Goal: Ask a question

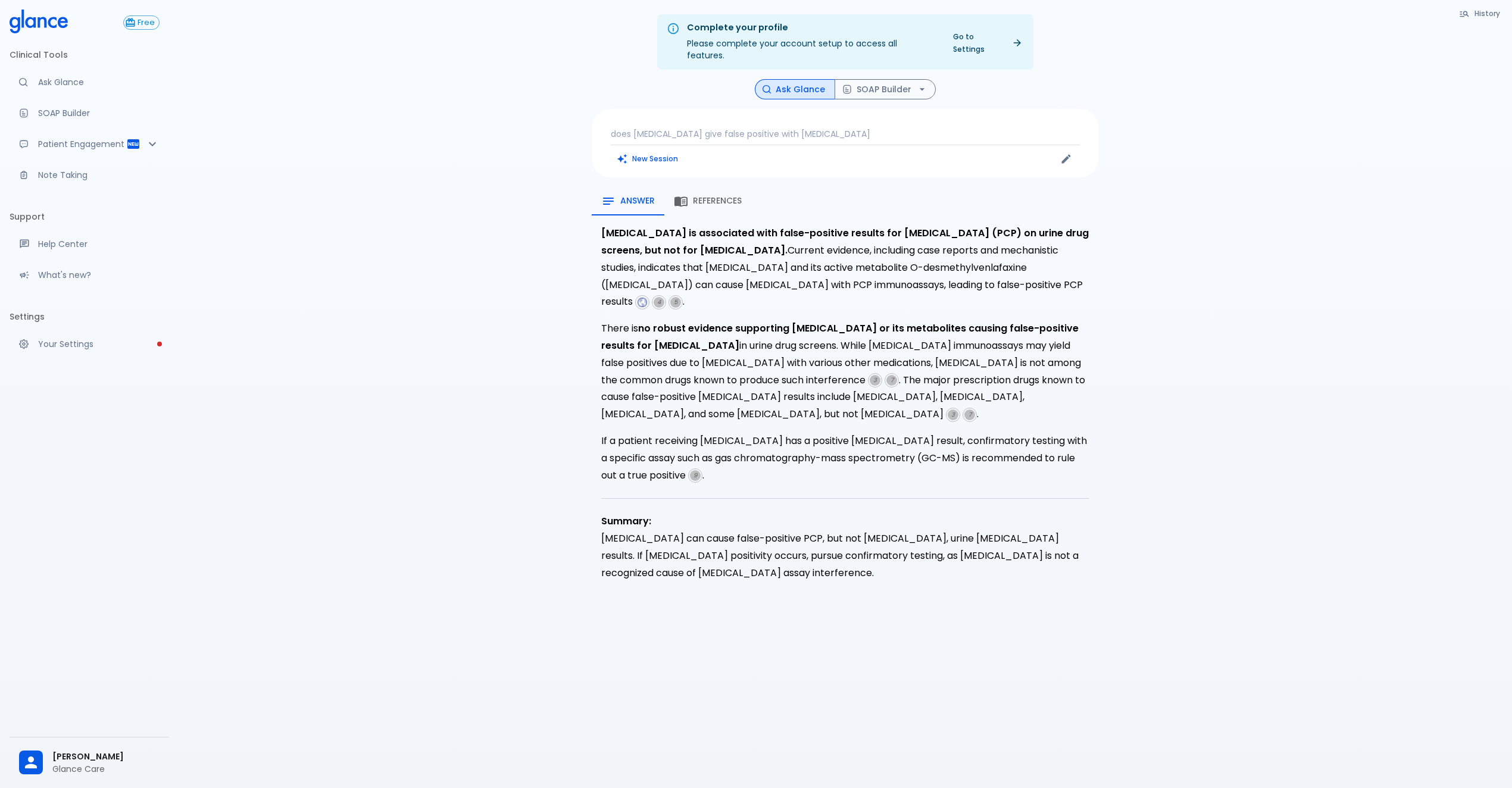
click at [791, 461] on div "View More [MEDICAL_DATA] is associated with false-positive results for [MEDICAL…" at bounding box center [845, 408] width 507 height 386
click at [715, 196] on span "References" at bounding box center [717, 201] width 49 height 11
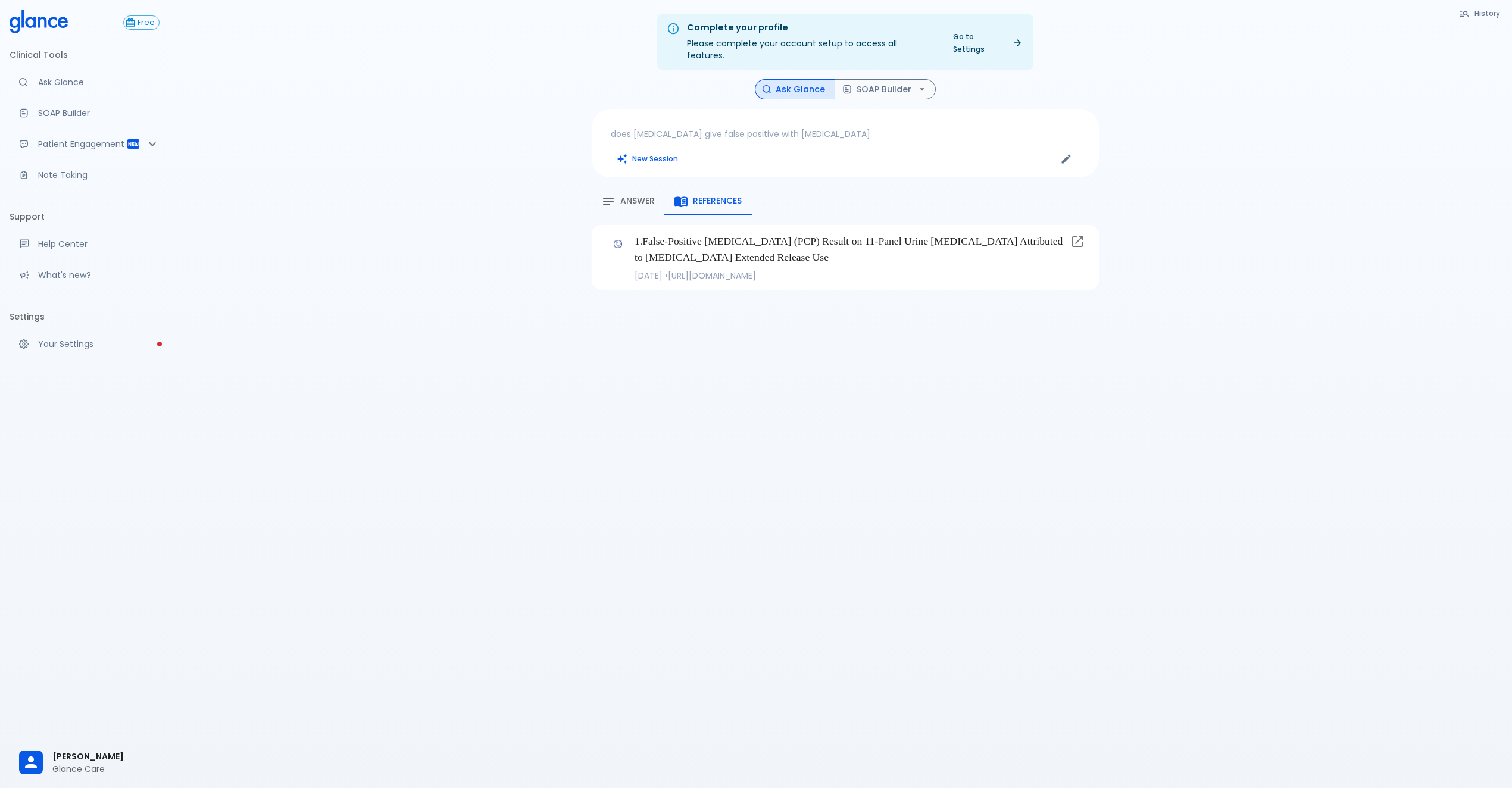
click at [713, 236] on p "1 . False-Positive [MEDICAL_DATA] (PCP) Result on 11-Panel Urine [MEDICAL_DATA]…" at bounding box center [850, 248] width 431 height 31
click at [1080, 235] on icon at bounding box center [1077, 242] width 14 height 14
click at [635, 187] on button "Answer" at bounding box center [628, 201] width 72 height 29
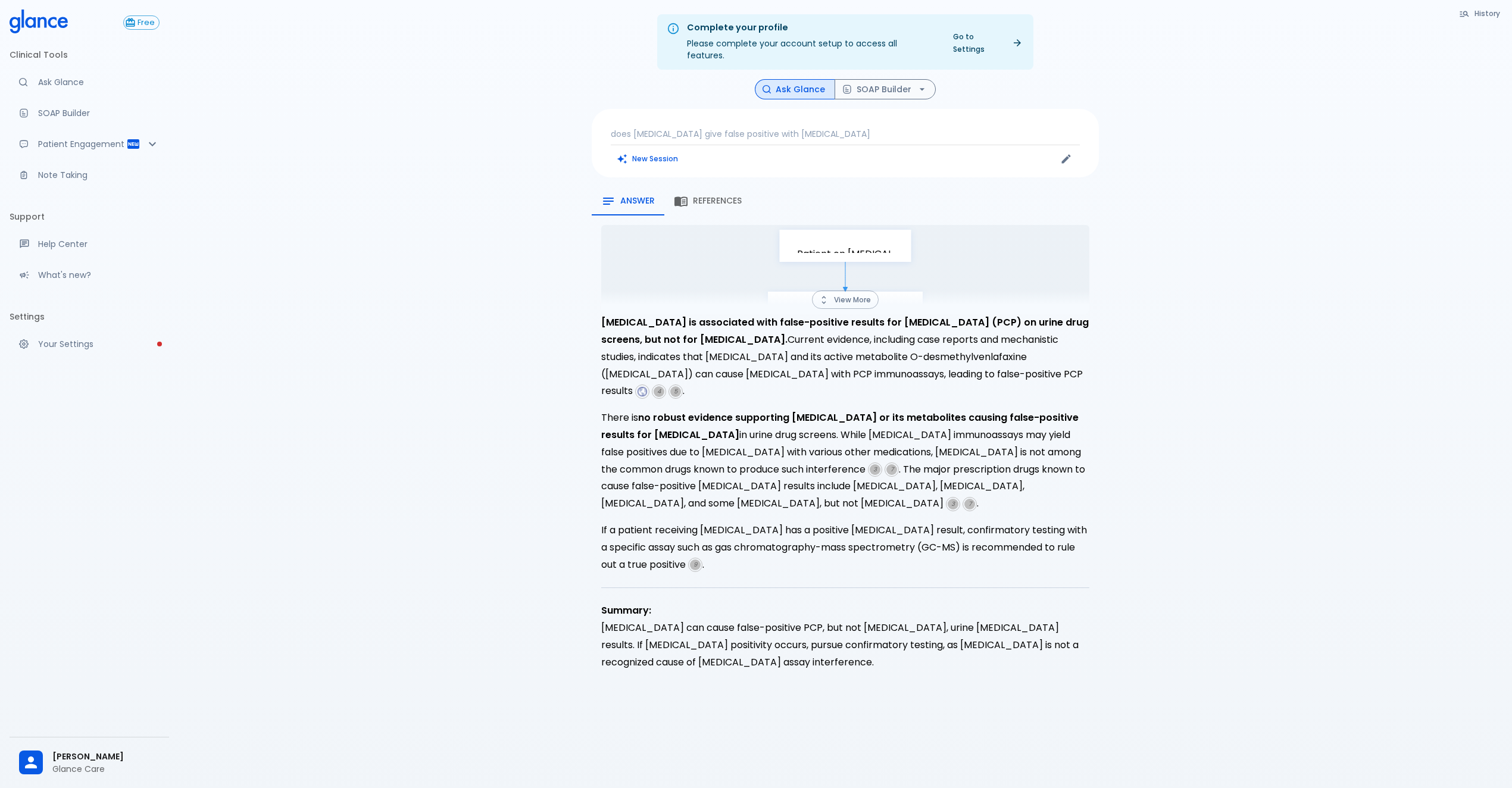
click at [827, 129] on div "does [MEDICAL_DATA] give false positive with [MEDICAL_DATA] New Session" at bounding box center [845, 142] width 507 height 68
click at [820, 128] on p "does [MEDICAL_DATA] give false positive with [MEDICAL_DATA]" at bounding box center [845, 134] width 469 height 12
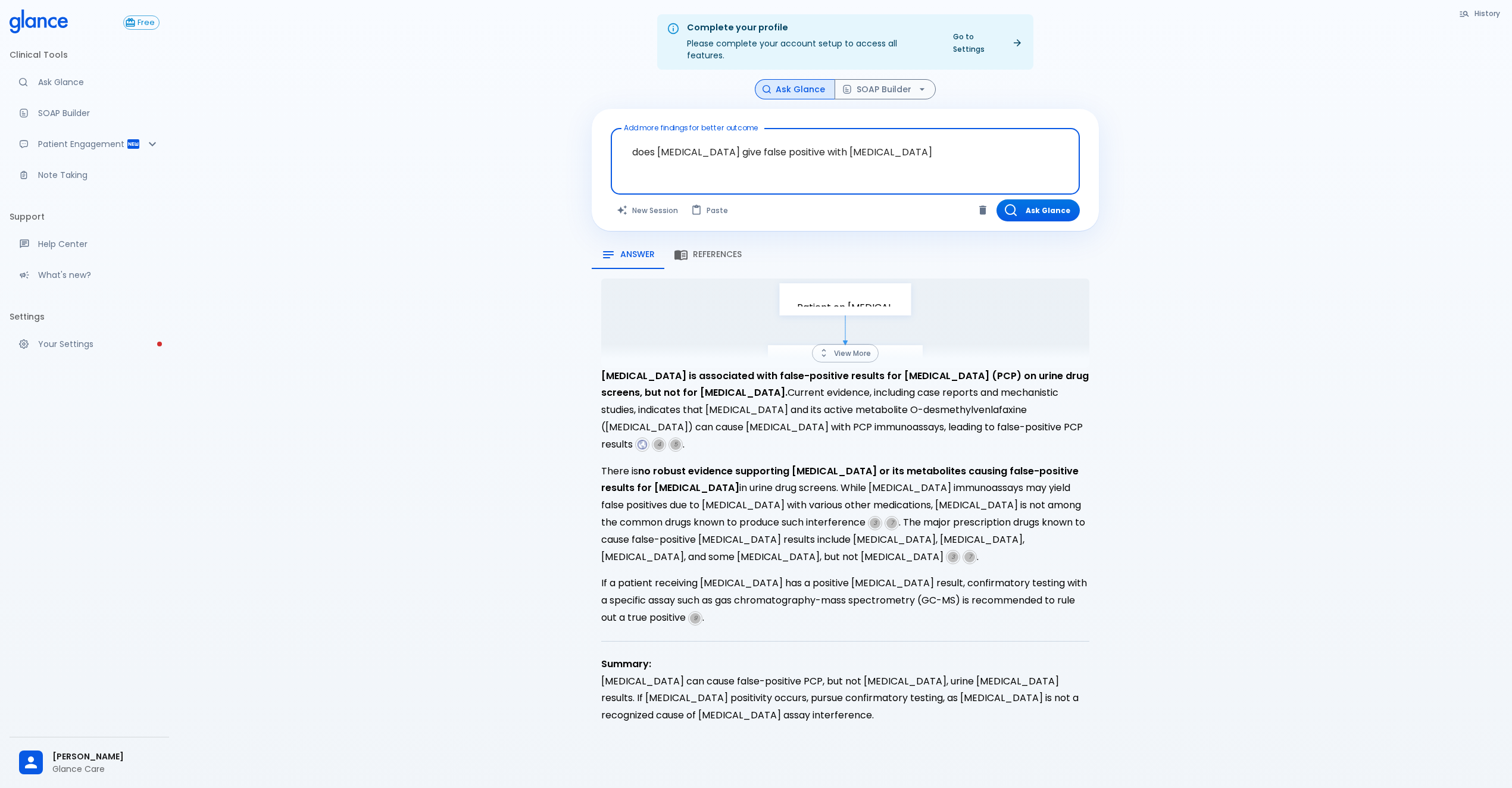
click at [982, 143] on textarea "does [MEDICAL_DATA] give false positive with [MEDICAL_DATA]" at bounding box center [844, 152] width 452 height 38
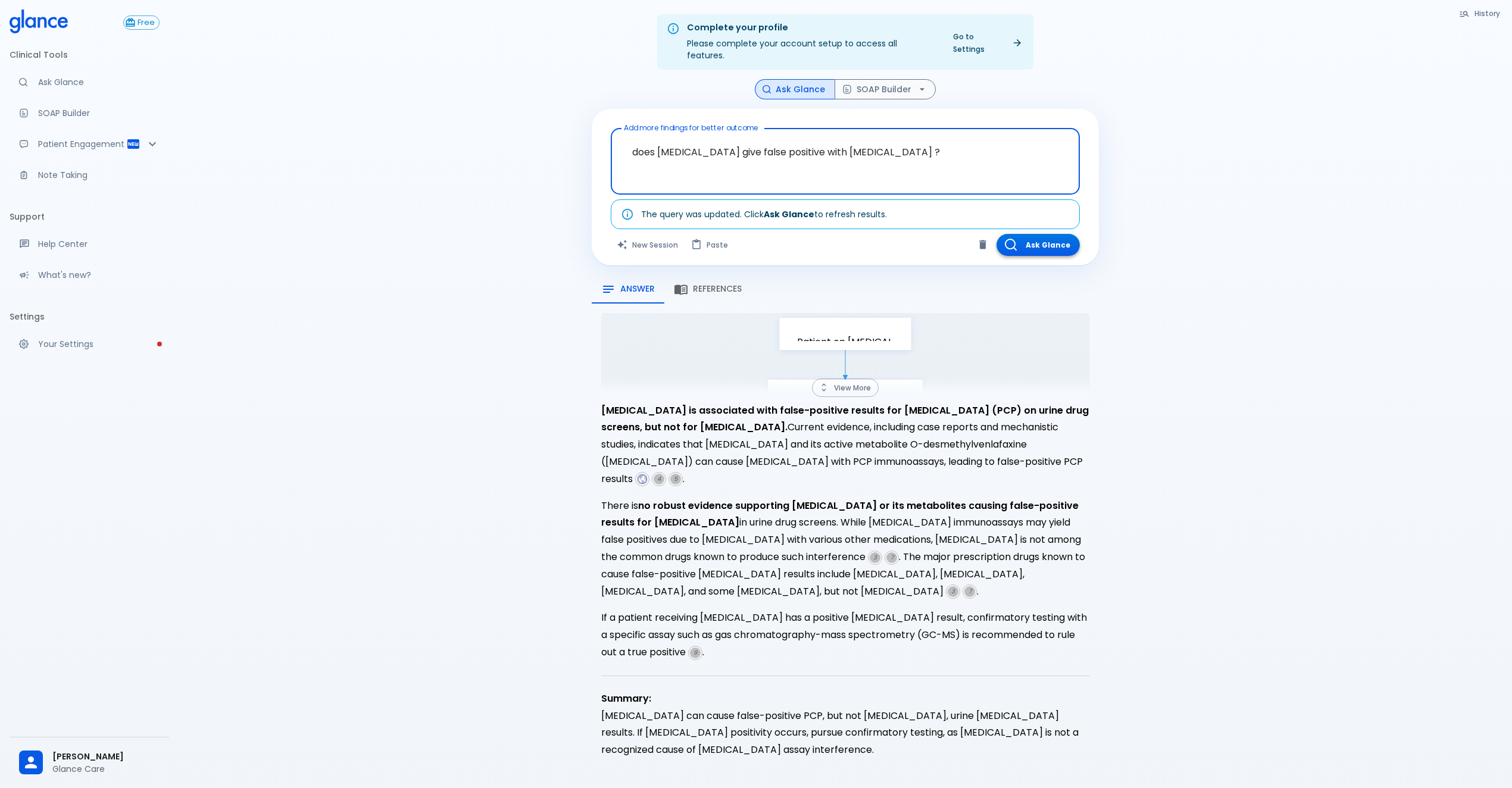
type textarea "does venlafaxine give false positive with amphetamine ?"
click at [1030, 234] on button "Ask Glance" at bounding box center [1038, 245] width 83 height 22
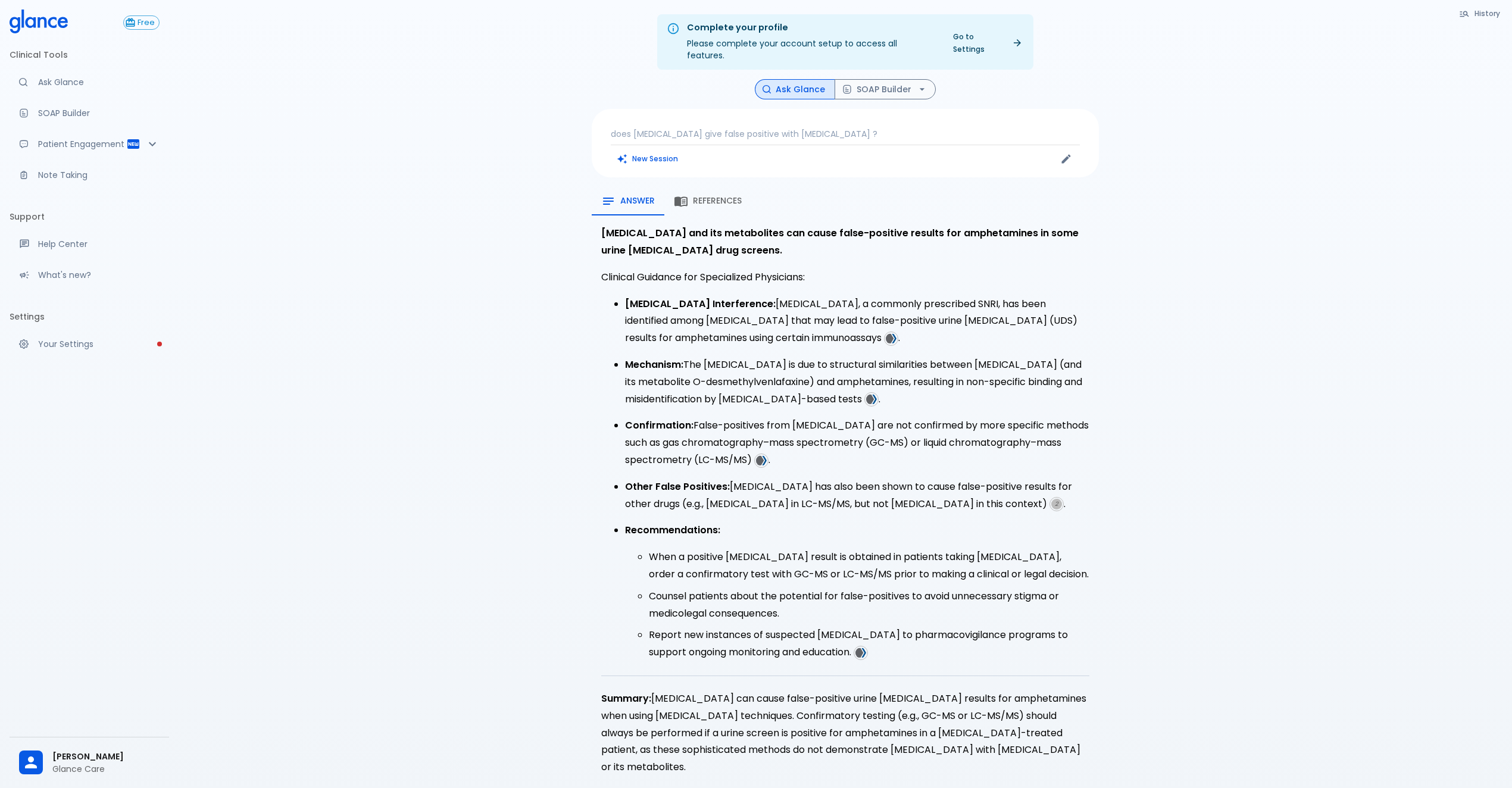
click at [741, 196] on span "References" at bounding box center [717, 201] width 49 height 11
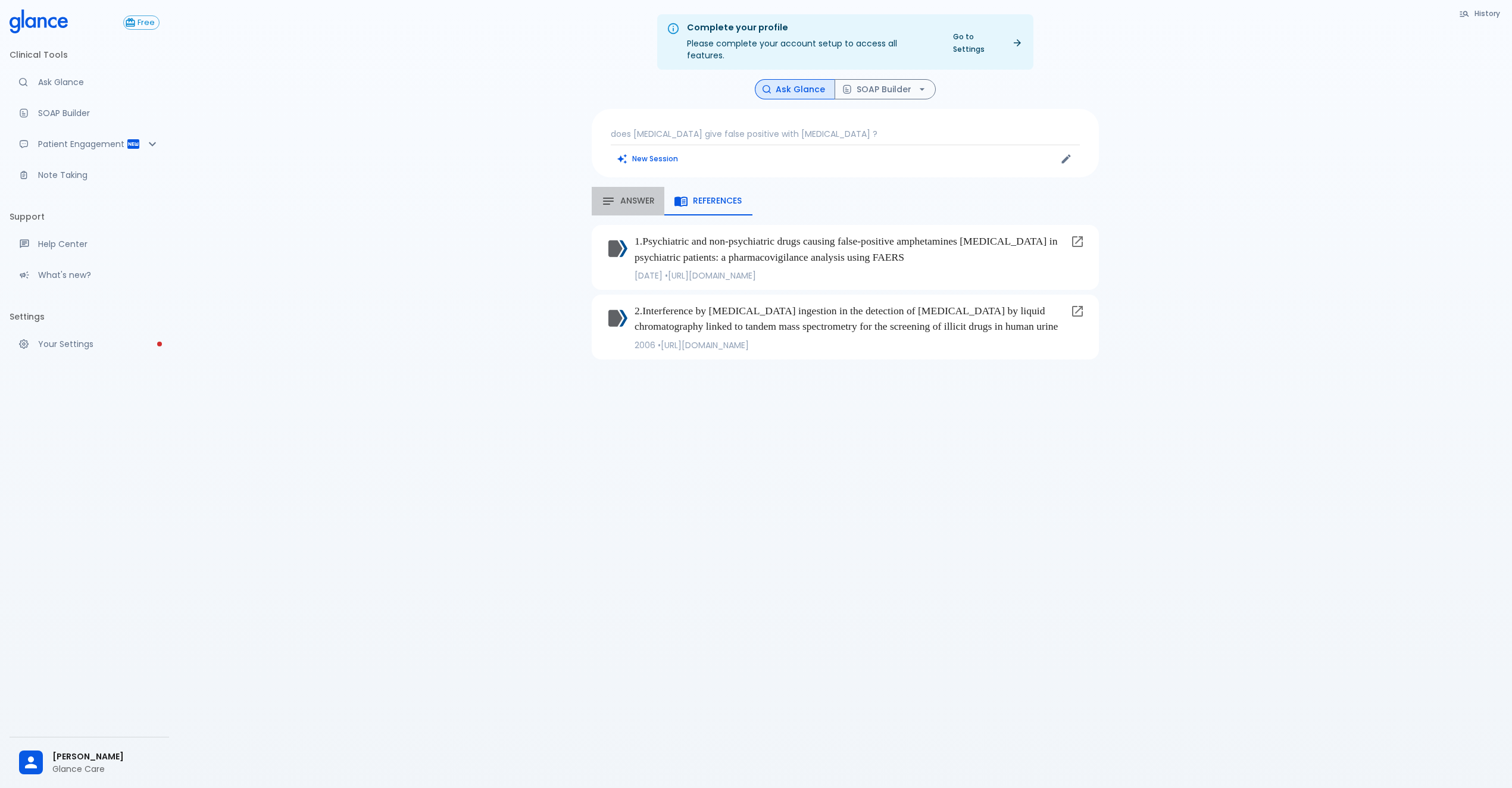
click at [626, 196] on span "Answer" at bounding box center [637, 201] width 35 height 11
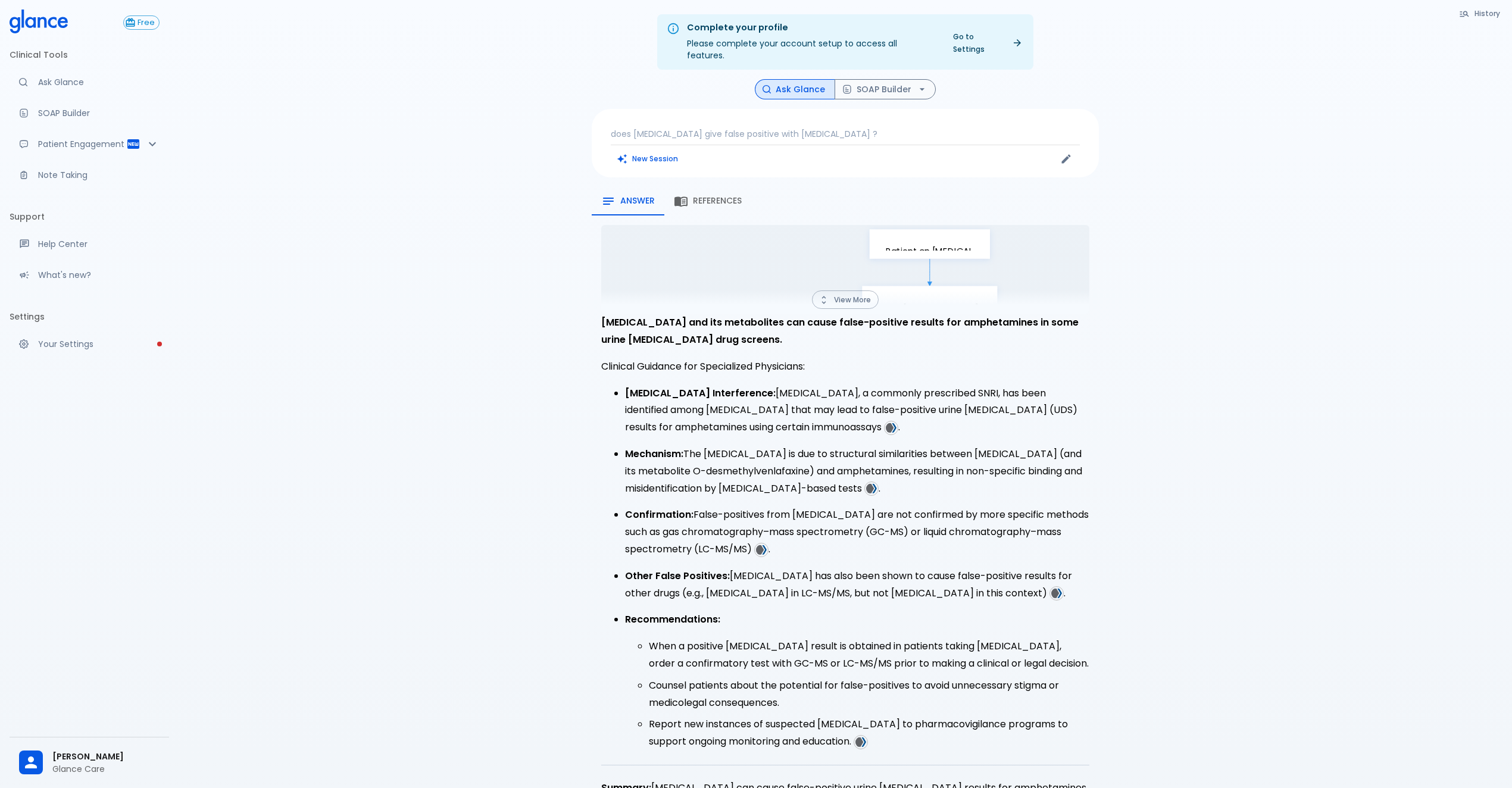
click at [678, 391] on p "Immunoassay Interference: Venlafaxine, a commonly prescribed SNRI, has been ide…" at bounding box center [858, 411] width 465 height 51
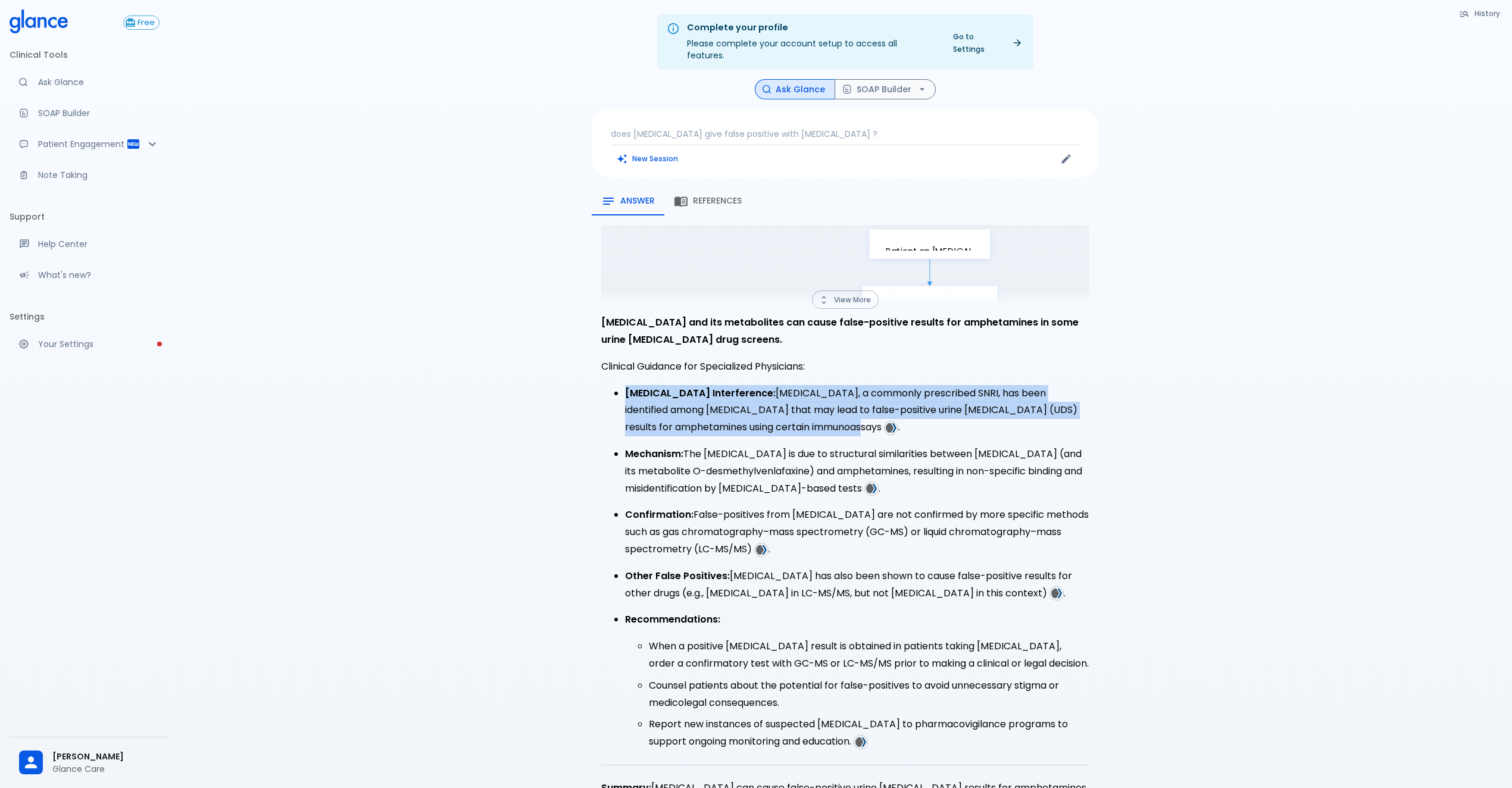
click at [678, 391] on p "Immunoassay Interference: Venlafaxine, a commonly prescribed SNRI, has been ide…" at bounding box center [858, 411] width 465 height 51
click at [687, 417] on p "Immunoassay Interference: Venlafaxine, a commonly prescribed SNRI, has been ide…" at bounding box center [858, 411] width 465 height 51
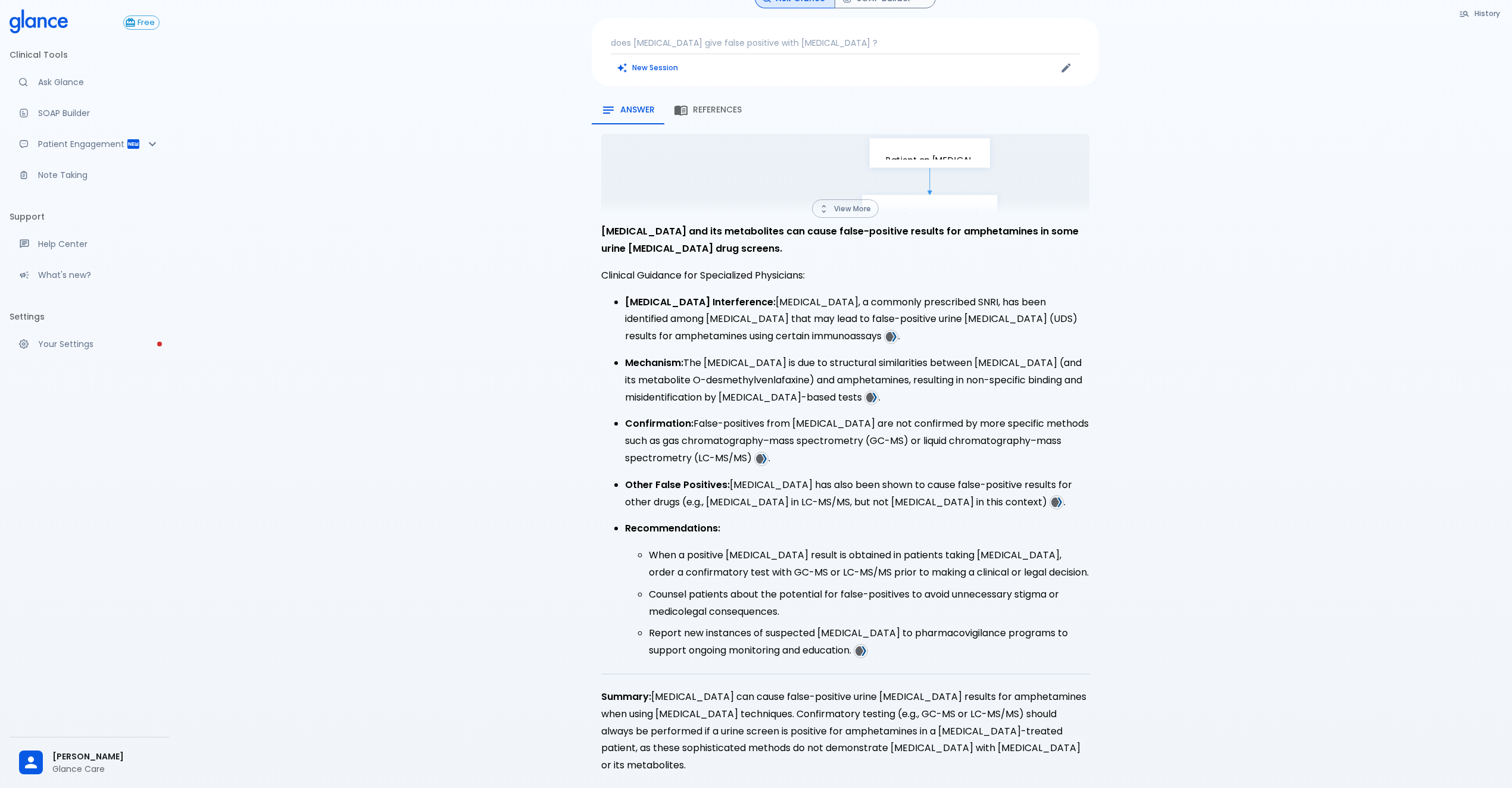
scroll to position [92, 0]
click at [817, 501] on ul "Immunoassay Interference: Venlafaxine, a commonly prescribed SNRI, has been ide…" at bounding box center [845, 477] width 488 height 365
click at [790, 487] on p "Other False Positives: Venlafaxine has also been shown to cause false-positive …" at bounding box center [858, 493] width 465 height 35
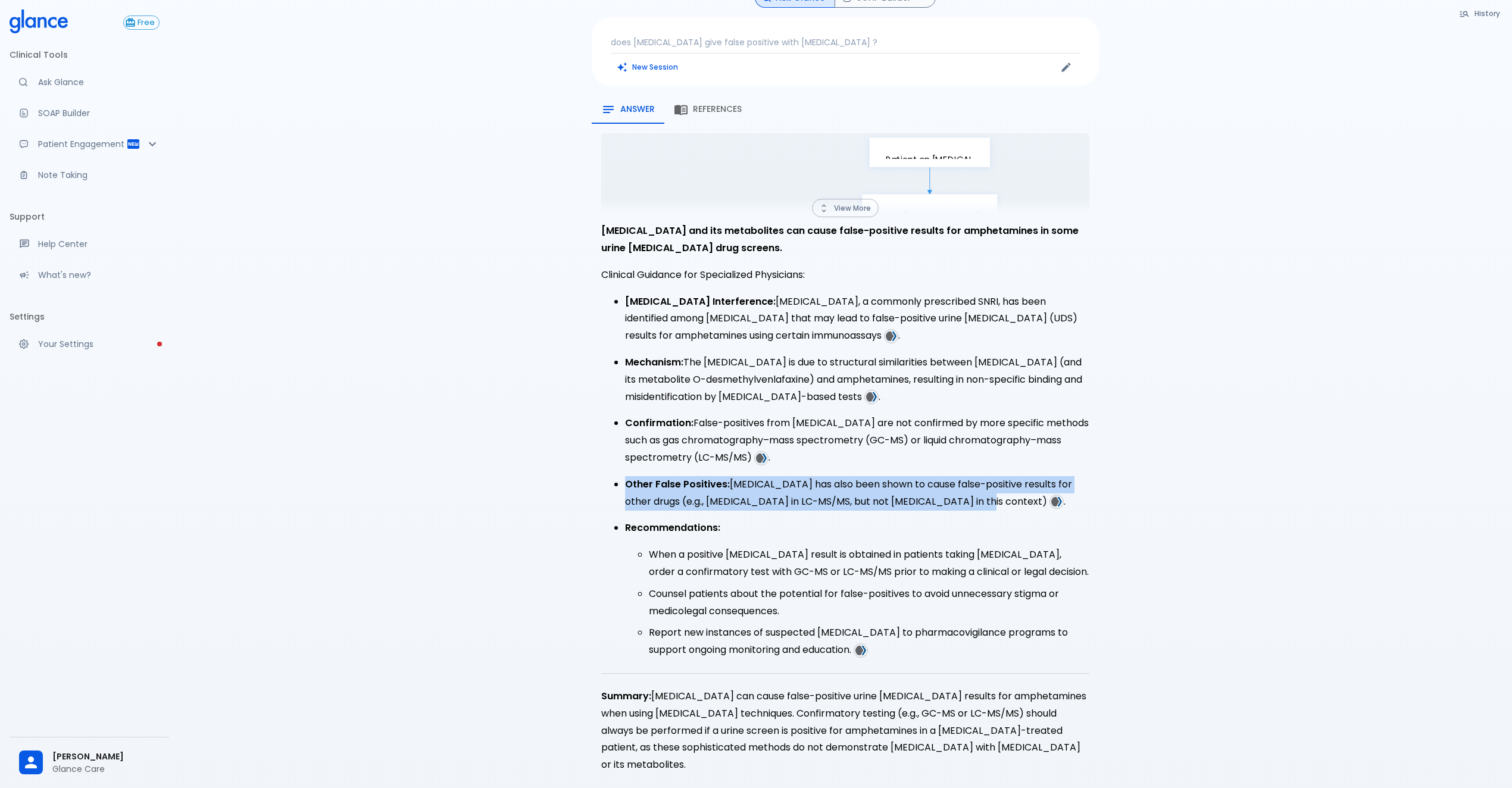
click at [790, 487] on p "Other False Positives: Venlafaxine has also been shown to cause false-positive …" at bounding box center [858, 493] width 465 height 35
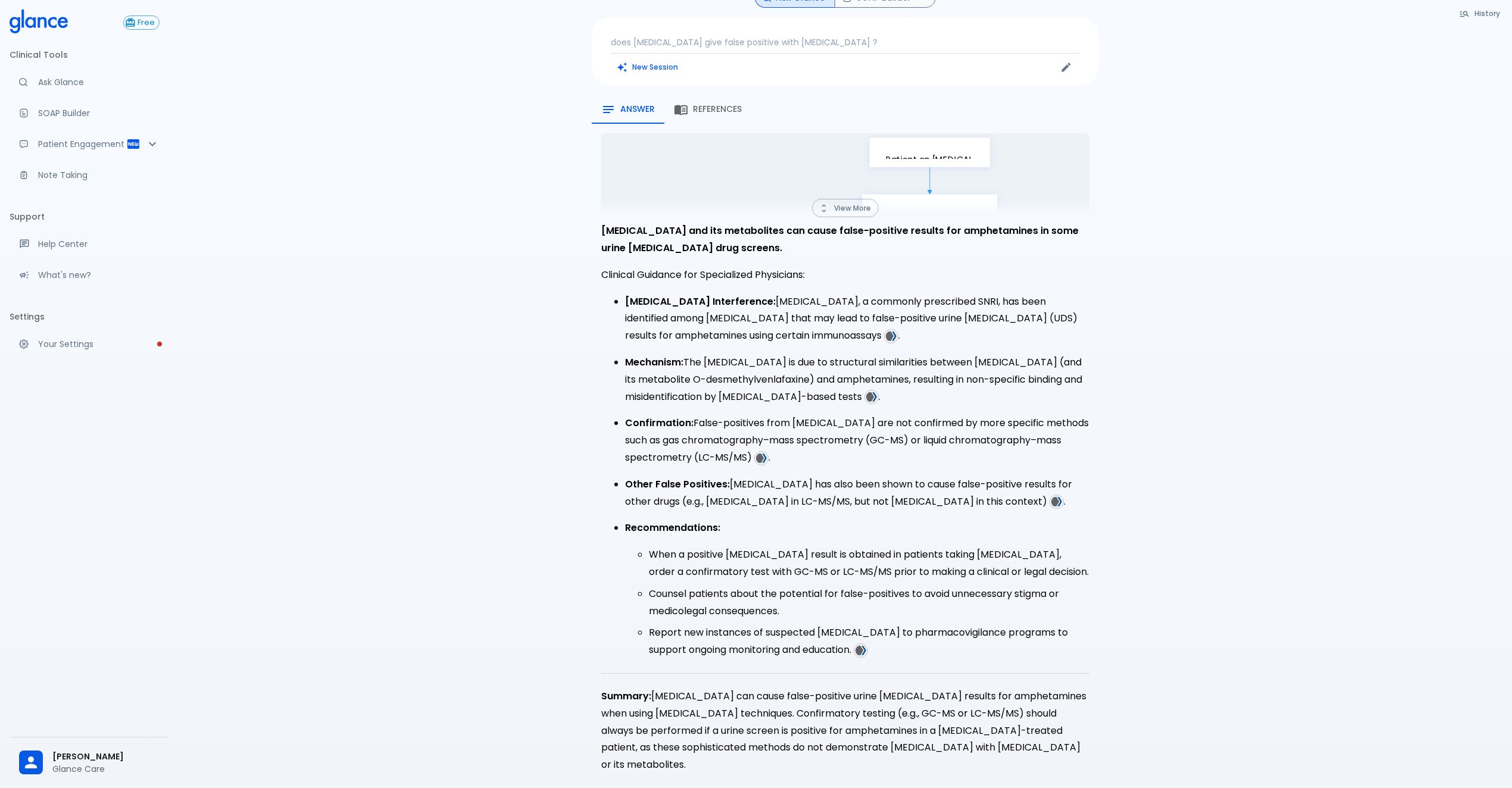
click at [807, 519] on p "Recommendations:" at bounding box center [858, 528] width 465 height 18
click at [688, 521] on strong "Recommendations:" at bounding box center [673, 528] width 95 height 13
click at [702, 570] on ul "When a positive amphetamine result is obtained in patients taking venlafaxine, …" at bounding box center [858, 603] width 465 height 113
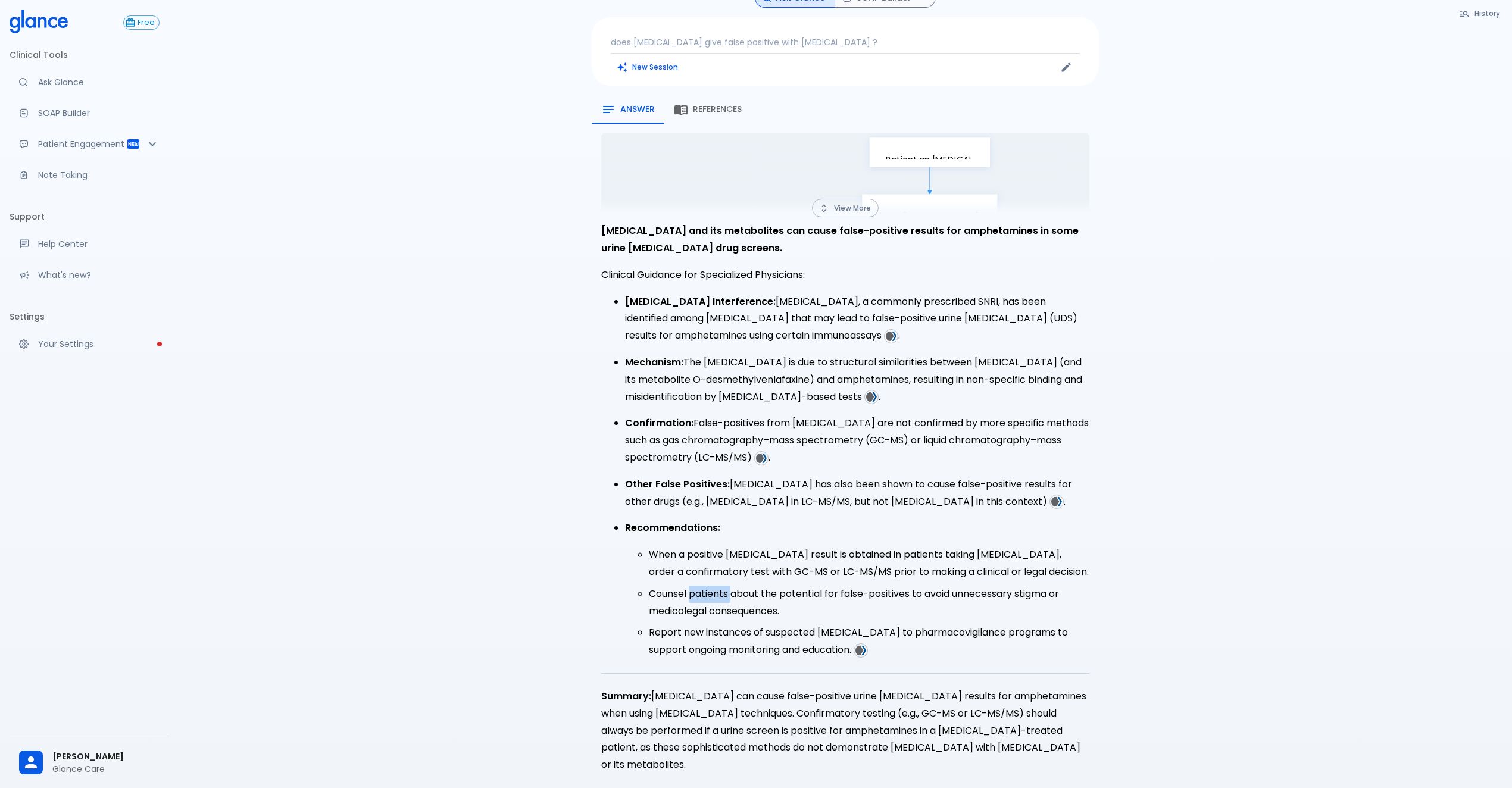
click at [702, 570] on ul "When a positive amphetamine result is obtained in patients taking venlafaxine, …" at bounding box center [858, 603] width 465 height 113
click at [695, 546] on li "When a positive amphetamine result is obtained in patients taking venlafaxine, …" at bounding box center [869, 563] width 440 height 35
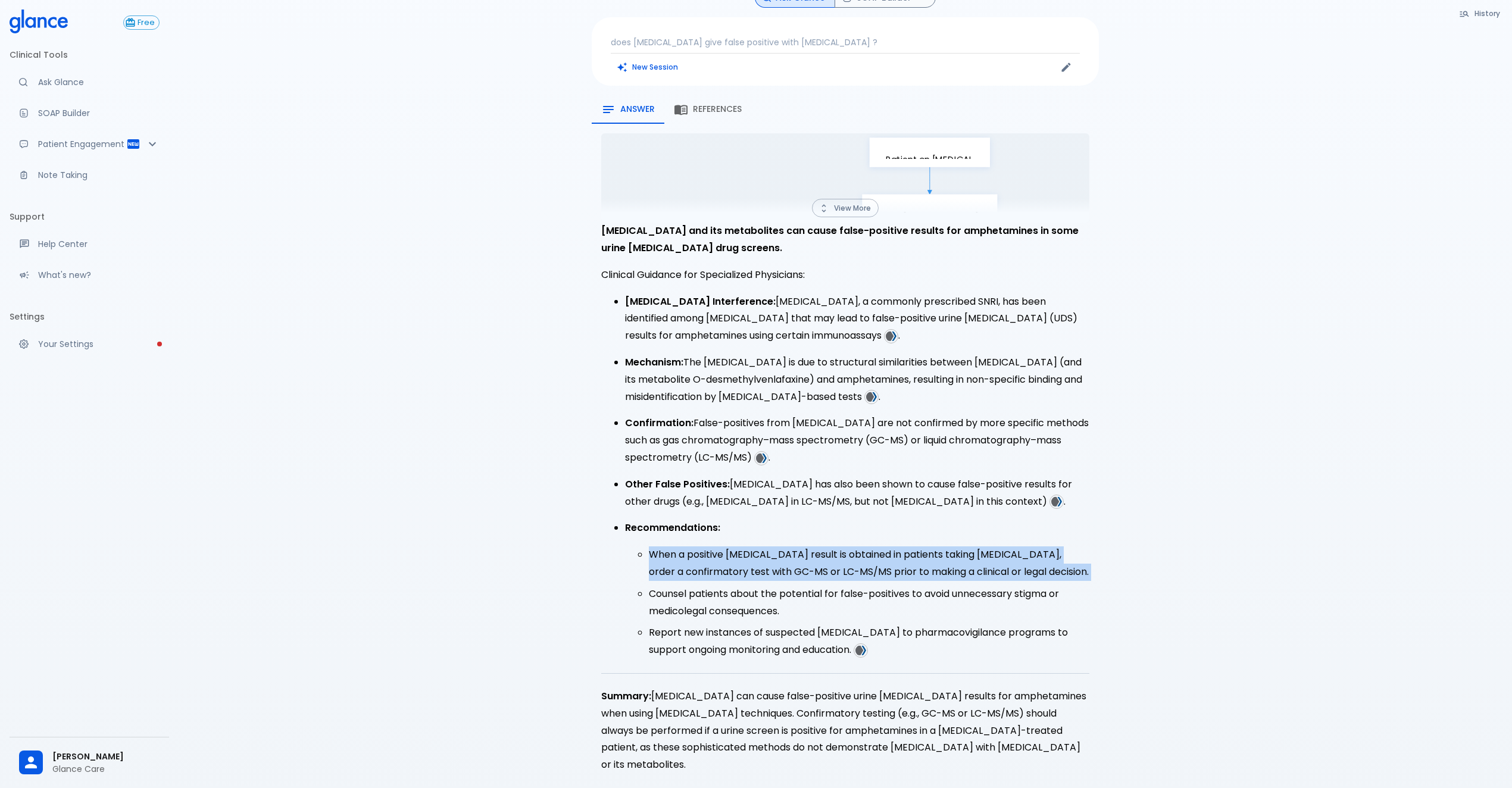
click at [695, 546] on li "When a positive amphetamine result is obtained in patients taking venlafaxine, …" at bounding box center [869, 563] width 440 height 35
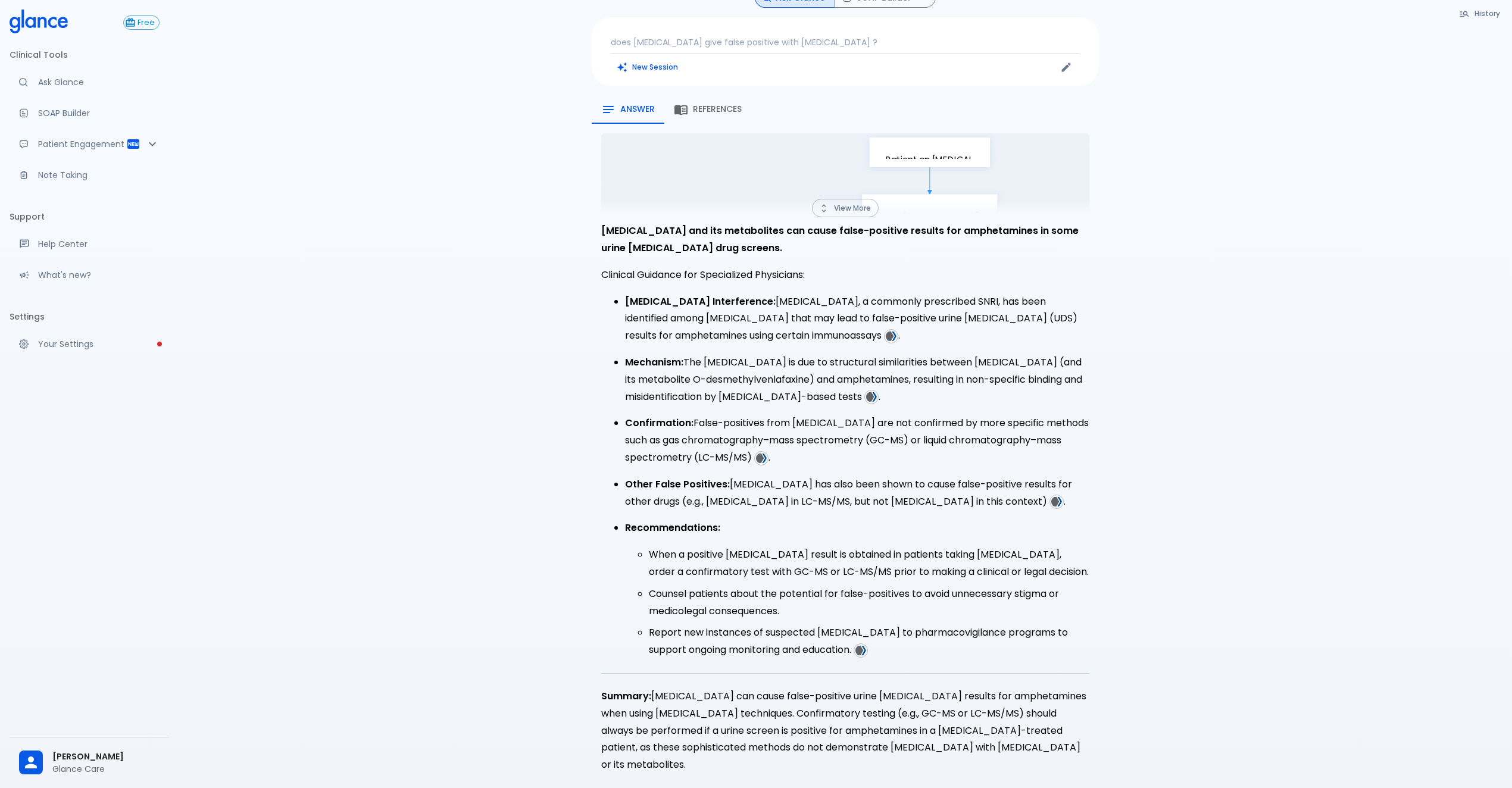
click at [702, 634] on li "Report new instances of suspected cross-reactivity to pharmacovigilance program…" at bounding box center [869, 642] width 440 height 35
click at [721, 590] on li "Counsel patients about the potential for false-positives to avoid unnecessary s…" at bounding box center [869, 603] width 440 height 35
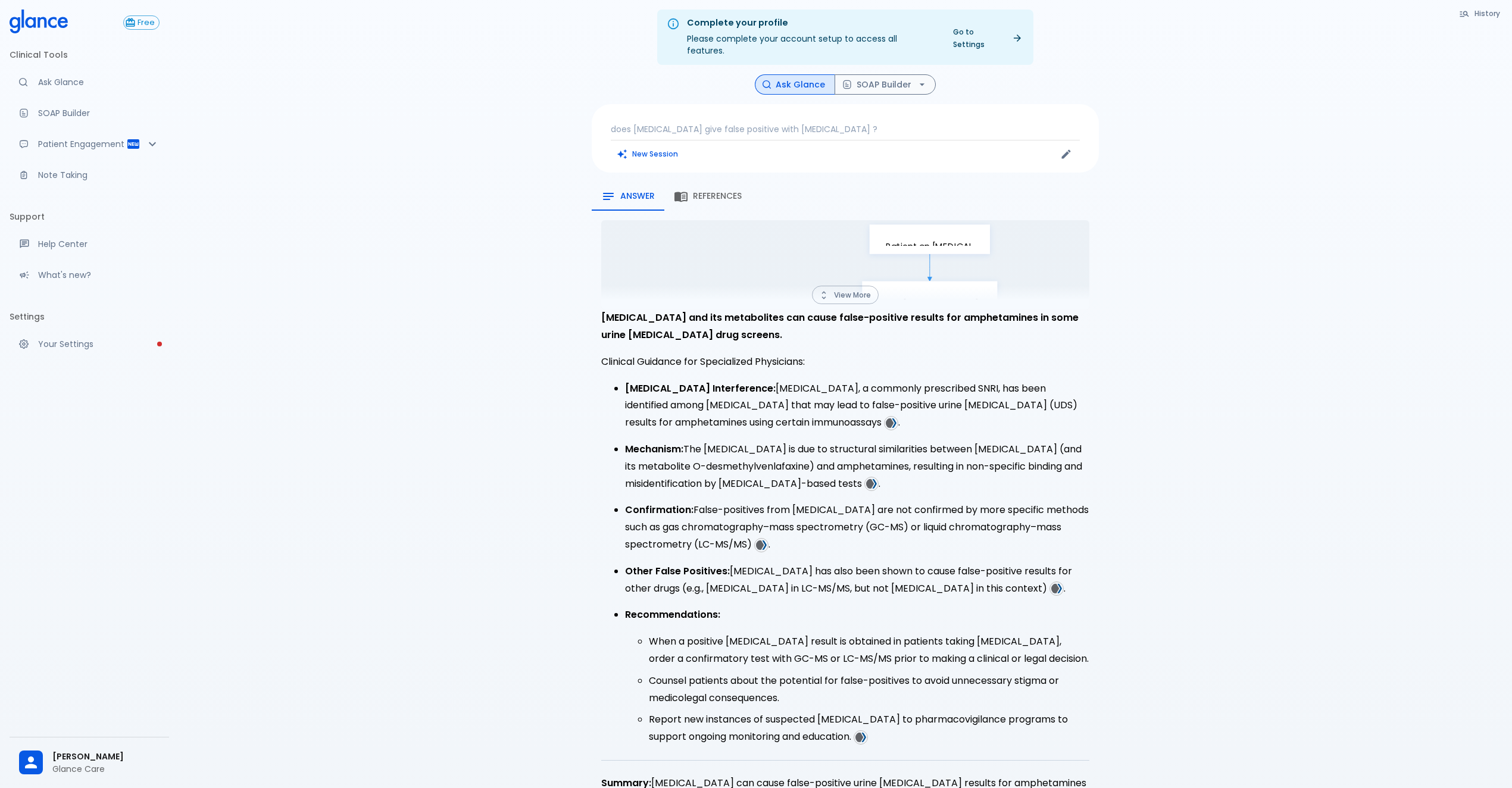
scroll to position [0, 0]
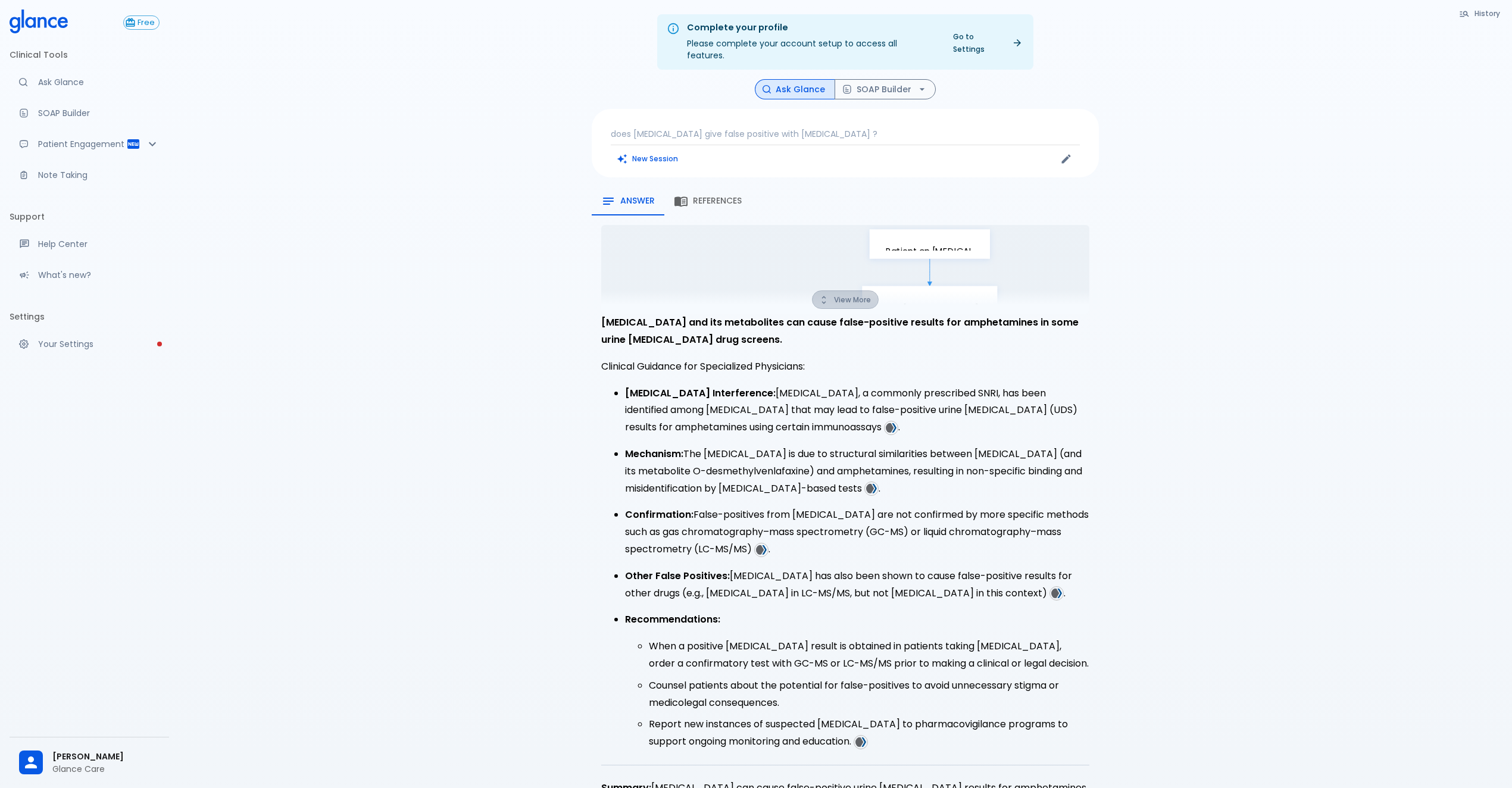
click at [825, 295] on icon "button" at bounding box center [823, 300] width 11 height 11
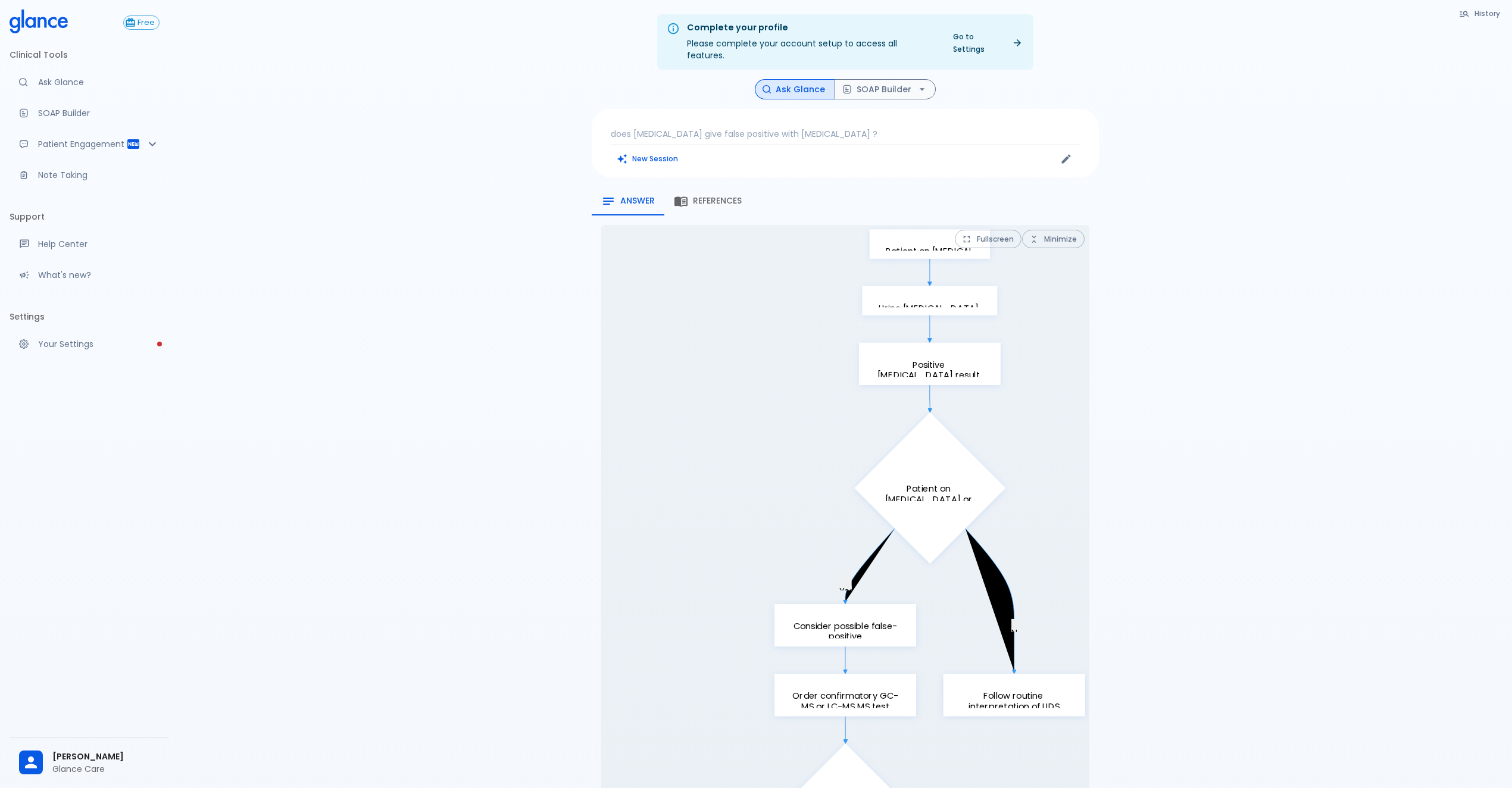
click at [721, 196] on span "References" at bounding box center [717, 201] width 49 height 11
